Goal: Task Accomplishment & Management: Manage account settings

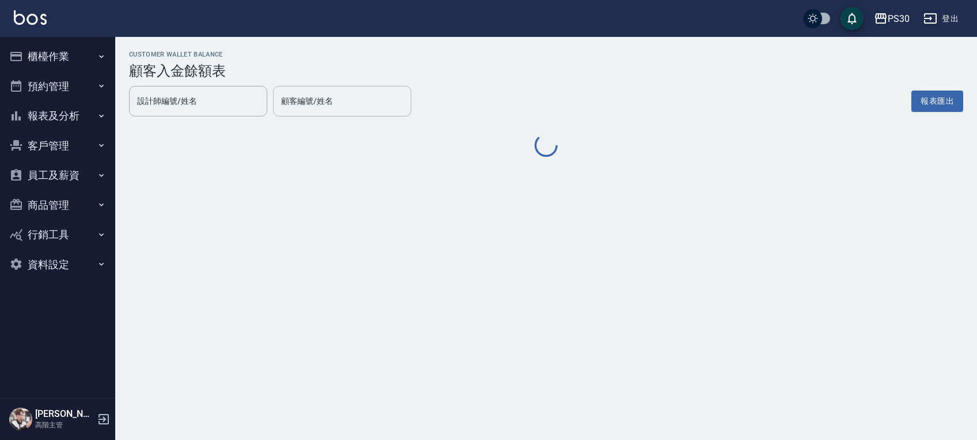
click at [306, 105] on div "顧客編號/姓名 顧客編號/姓名" at bounding box center [342, 101] width 138 height 31
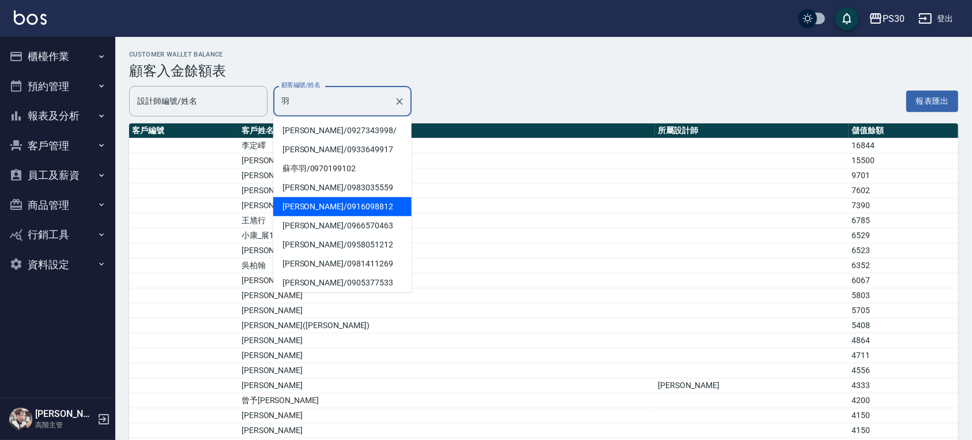
click at [317, 207] on span "謝羽茜 / 0916098812" at bounding box center [342, 206] width 138 height 19
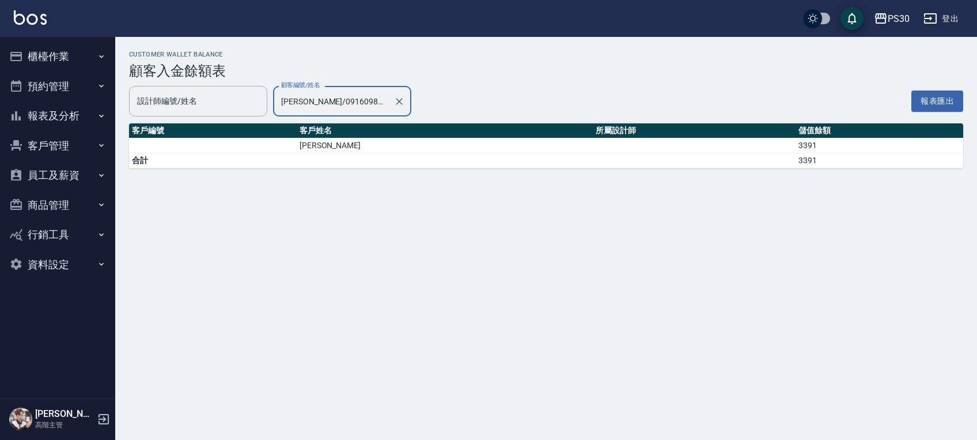
type input "謝羽茜/0916098812"
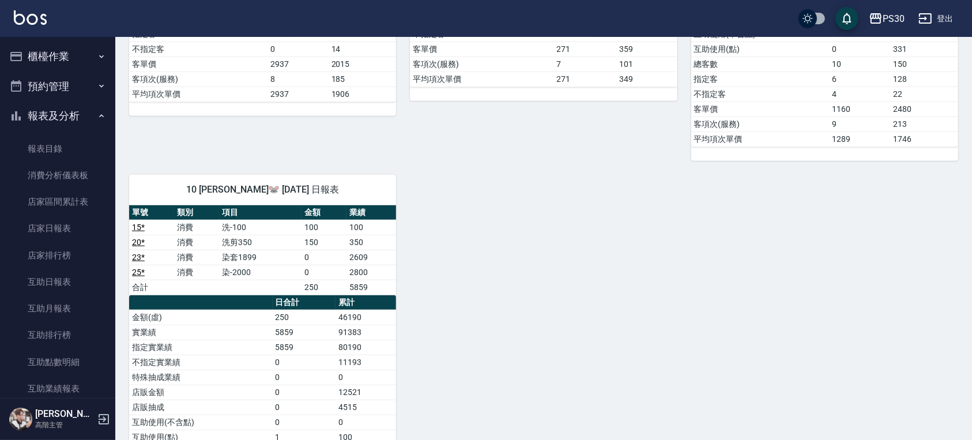
scroll to position [231, 0]
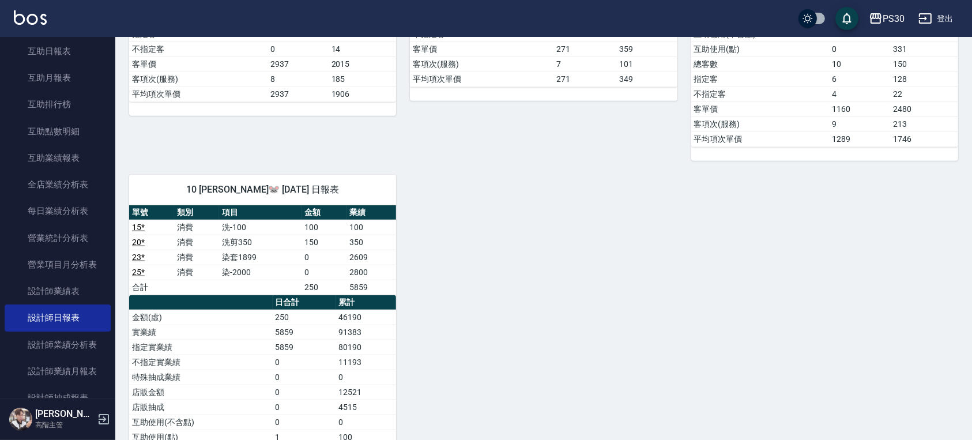
click at [856, 355] on div "0 廖金城 12/26/2024 日報表 單號 類別 項目 金額 業績 2 * 消費 洗剪500 500 500 12 * 消費 洗剪500 500 500 …" at bounding box center [536, 108] width 843 height 911
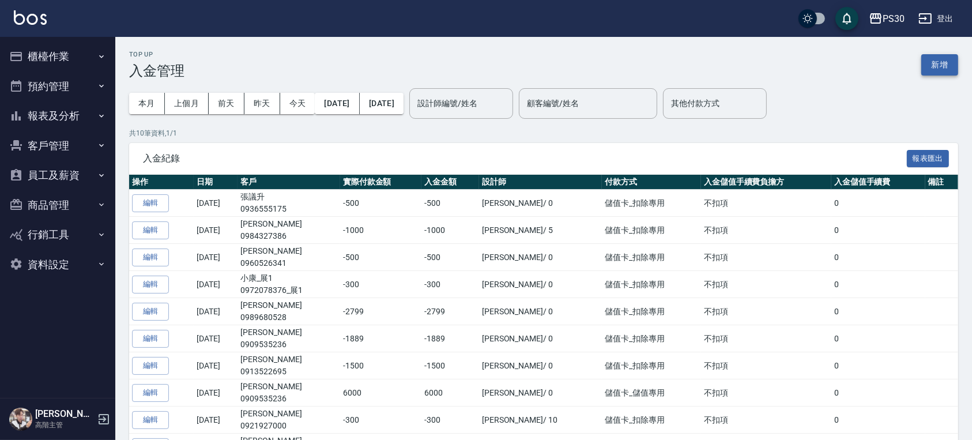
click at [942, 66] on button "新增" at bounding box center [939, 64] width 37 height 21
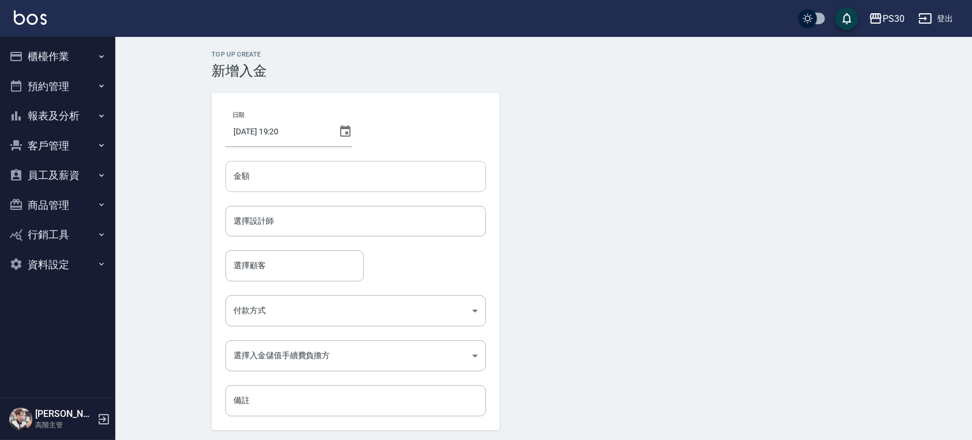
click at [429, 187] on input "金額" at bounding box center [355, 176] width 261 height 31
type input "-2699"
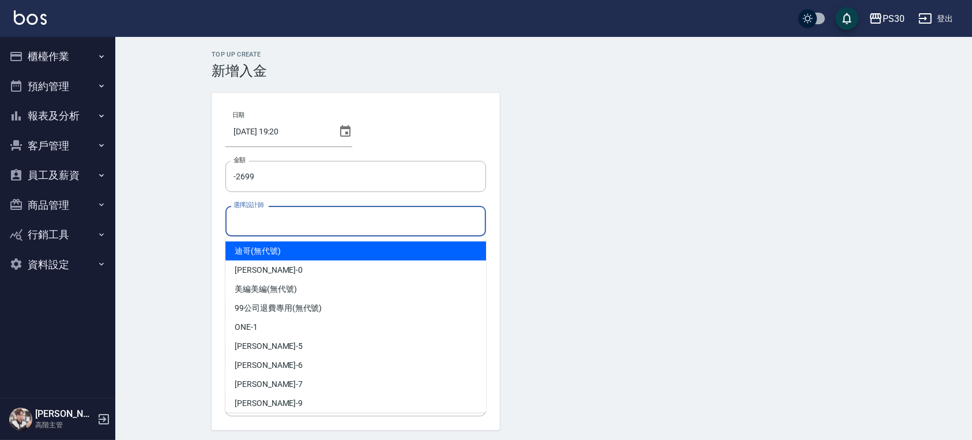
click at [281, 217] on input "選擇設計師" at bounding box center [356, 221] width 250 height 20
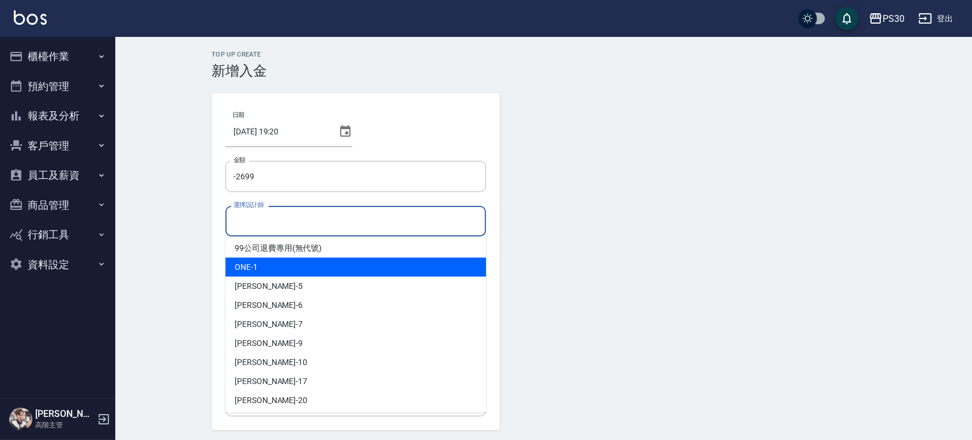
scroll to position [153, 0]
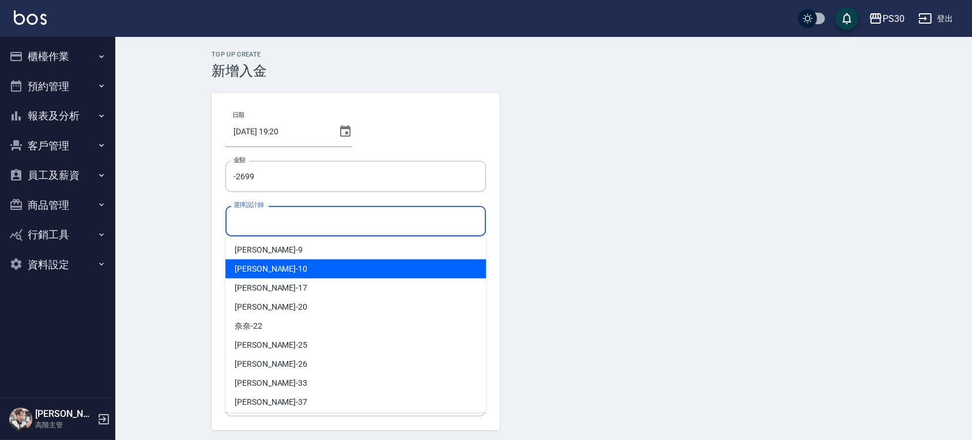
click at [274, 267] on span "[PERSON_NAME]🐭 -10" at bounding box center [271, 269] width 73 height 12
type input "[PERSON_NAME]🐭-10"
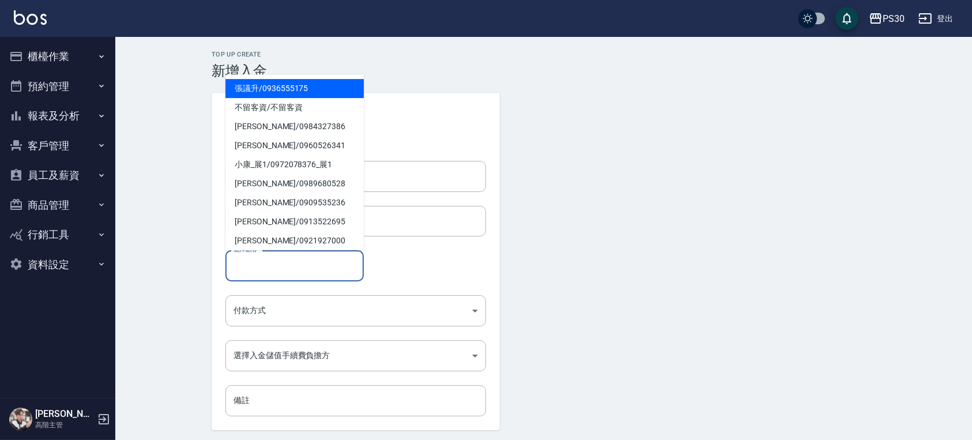
click at [273, 272] on input "選擇顧客" at bounding box center [295, 265] width 128 height 20
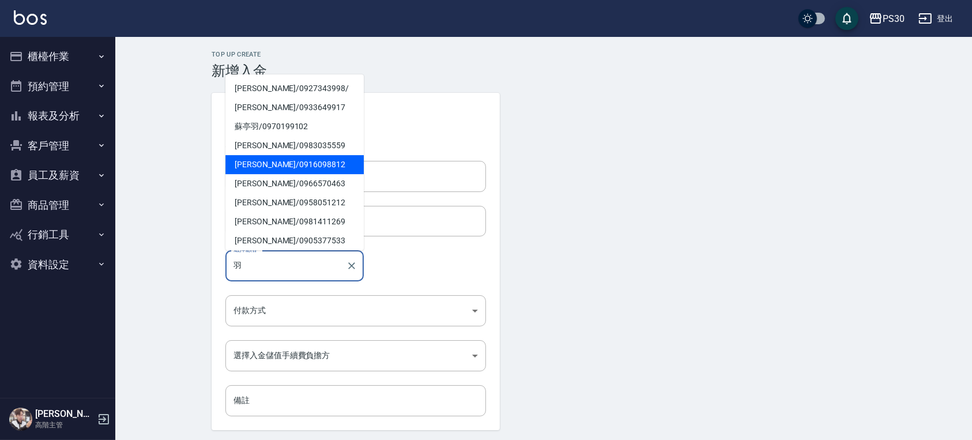
click at [292, 164] on span "[PERSON_NAME] / 0916098812" at bounding box center [294, 164] width 138 height 19
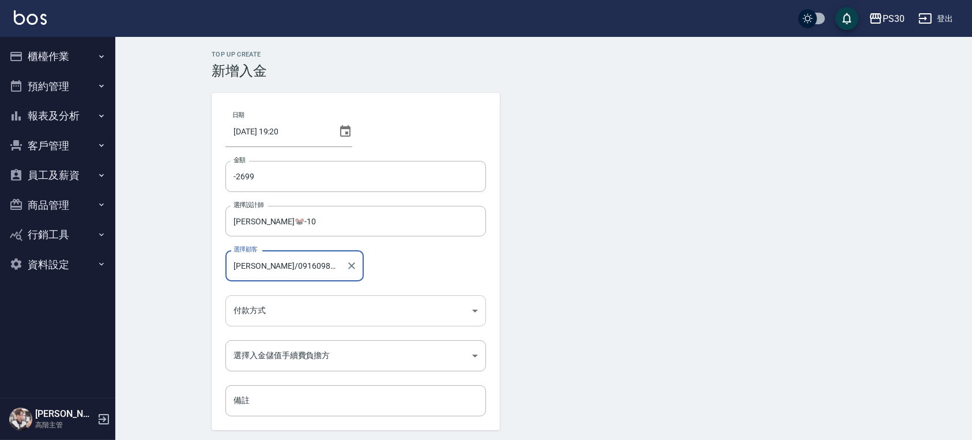
type input "[PERSON_NAME]/0916098812"
click at [291, 306] on body "PS30 登出 櫃檯作業 打帳單 帳單列表 掛單列表 座位開單 營業儀表板 現金收支登錄 高階收支登錄 材料自購登錄 每日結帳 排班表 現場電腦打卡 掃碼打卡…" at bounding box center [486, 239] width 972 height 478
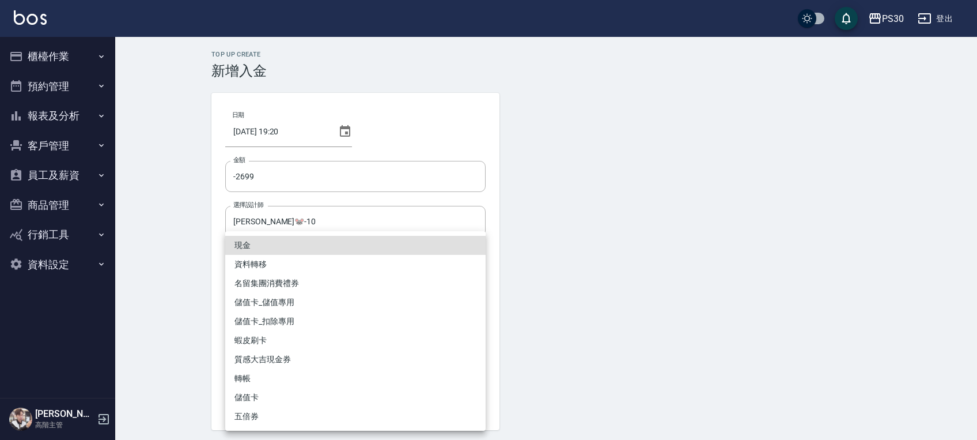
click at [279, 320] on li "儲值卡_扣除專用" at bounding box center [355, 321] width 261 height 19
type input "儲值卡_扣除專用"
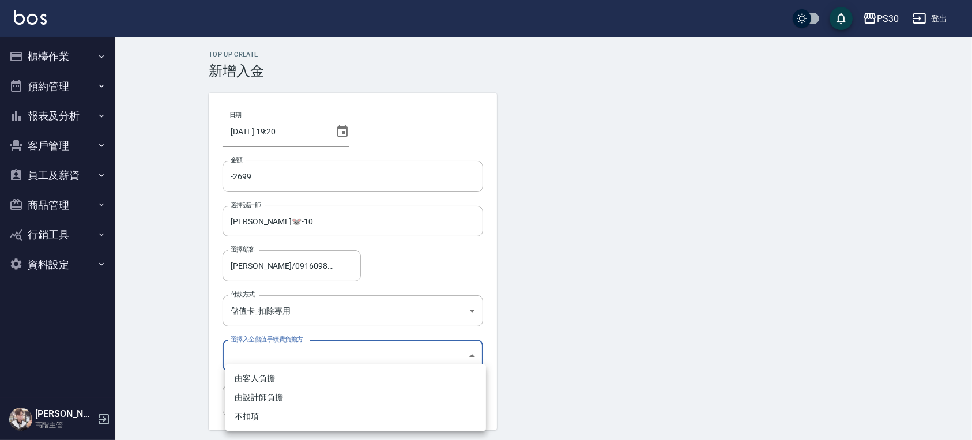
click at [288, 357] on body "PS30 登出 櫃檯作業 打帳單 帳單列表 掛單列表 座位開單 營業儀表板 現金收支登錄 高階收支登錄 材料自購登錄 每日結帳 排班表 現場電腦打卡 掃碼打卡…" at bounding box center [486, 239] width 972 height 478
click at [265, 416] on li "不扣項" at bounding box center [355, 416] width 261 height 19
type input "WITHOUTHANDLINGFEE"
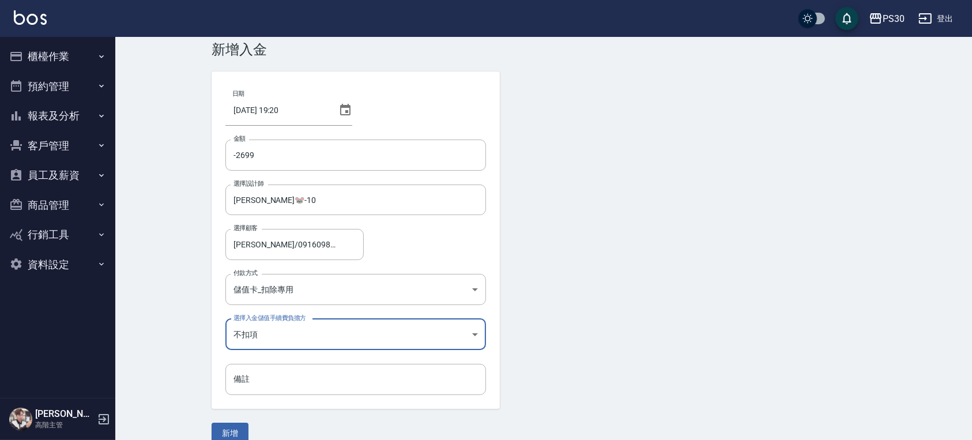
scroll to position [39, 0]
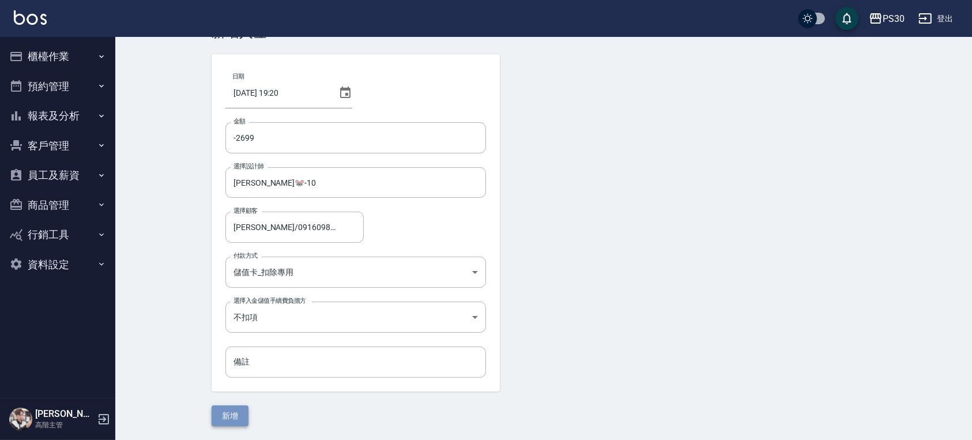
click at [240, 417] on button "新增" at bounding box center [230, 415] width 37 height 21
